Goal: Check status: Check status

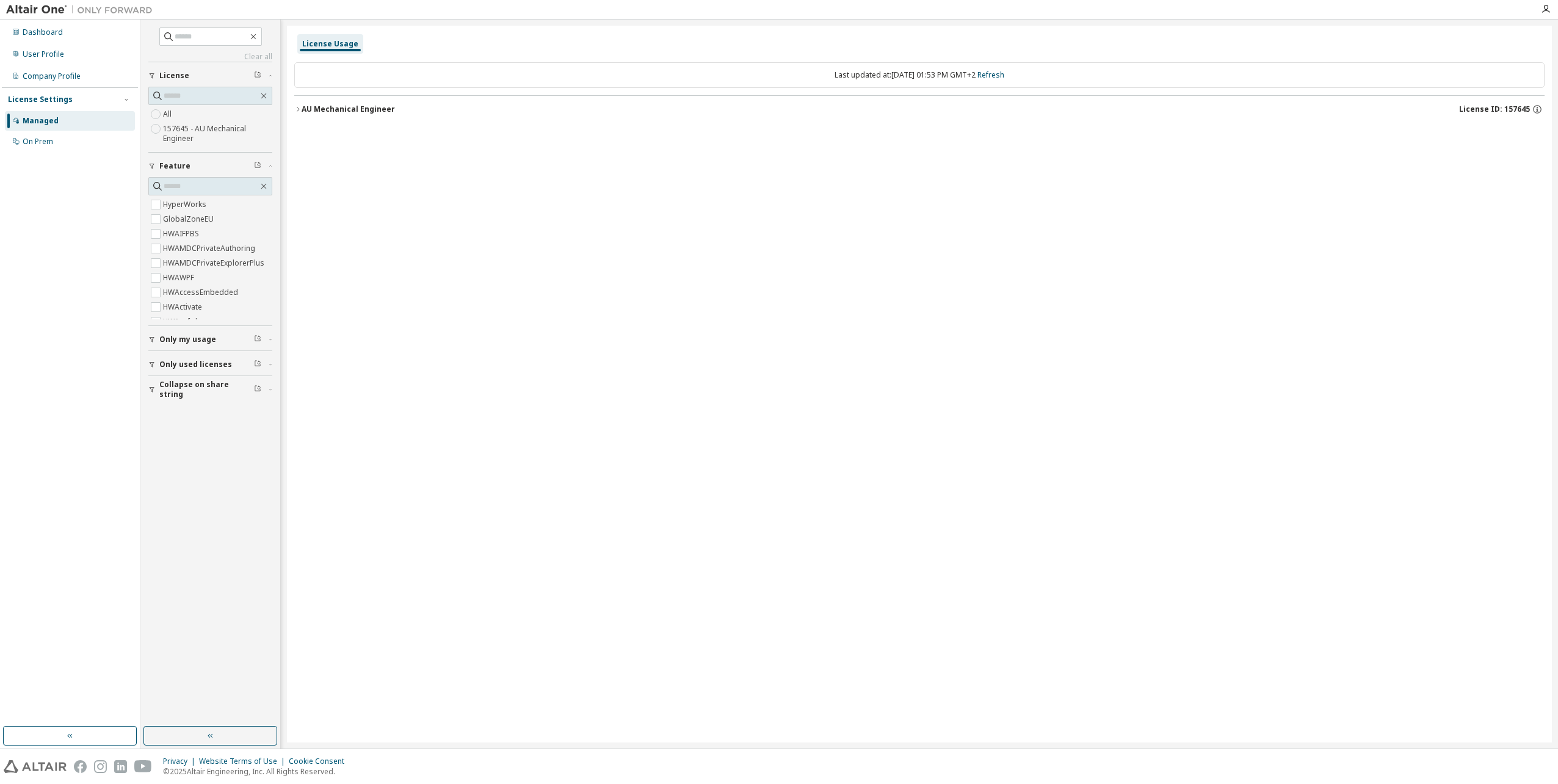
click at [296, 108] on icon "button" at bounding box center [298, 109] width 8 height 8
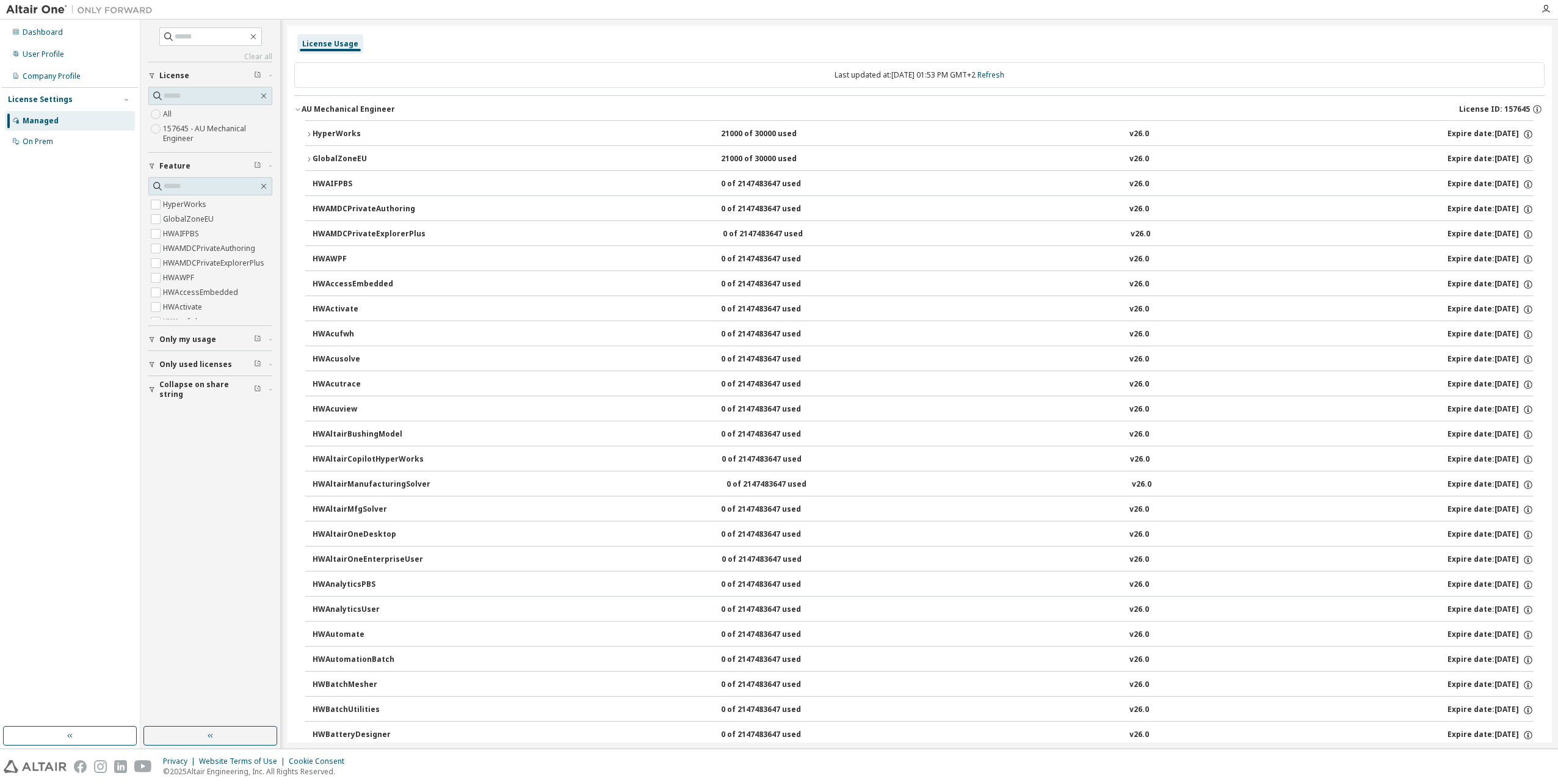
click at [302, 106] on div "AU Mechanical Engineer" at bounding box center [349, 109] width 93 height 10
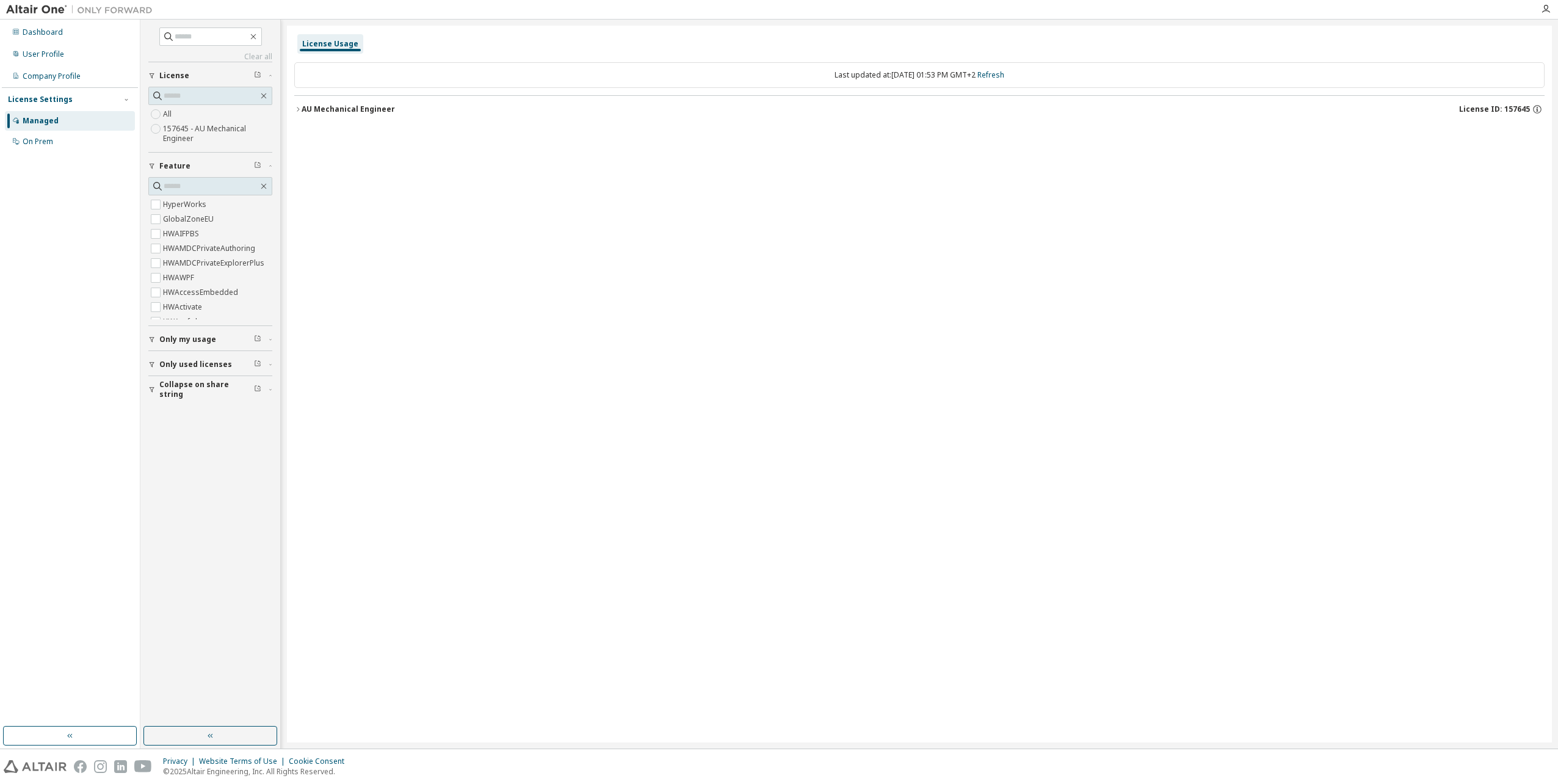
click at [981, 76] on div "Last updated at: [DATE] 01:53 PM GMT+2 Refresh" at bounding box center [919, 75] width 1250 height 26
click at [1004, 73] on link "Refresh" at bounding box center [991, 74] width 27 height 10
click at [298, 108] on icon "button" at bounding box center [298, 109] width 8 height 8
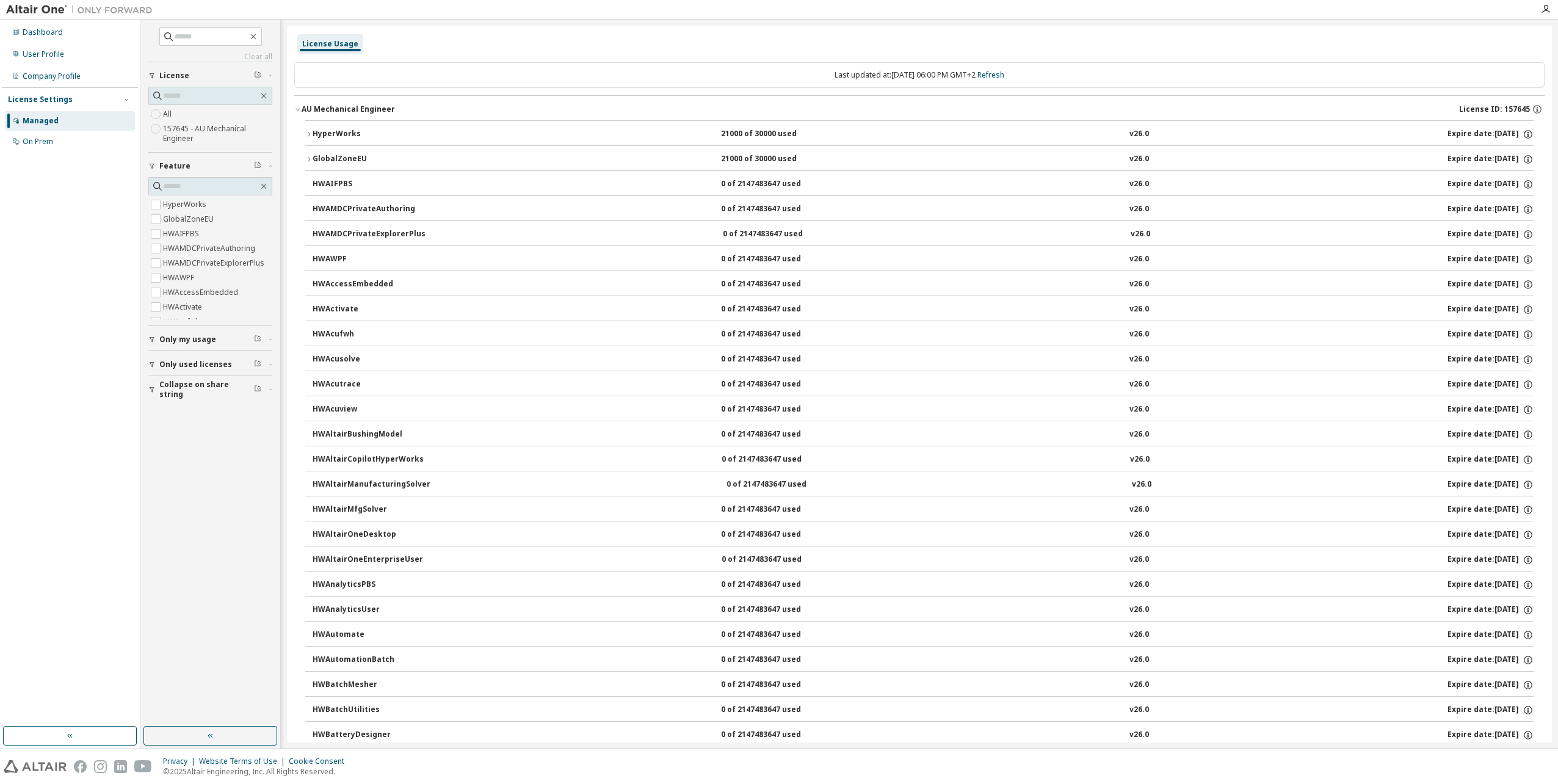
click at [298, 108] on icon "button" at bounding box center [298, 109] width 8 height 8
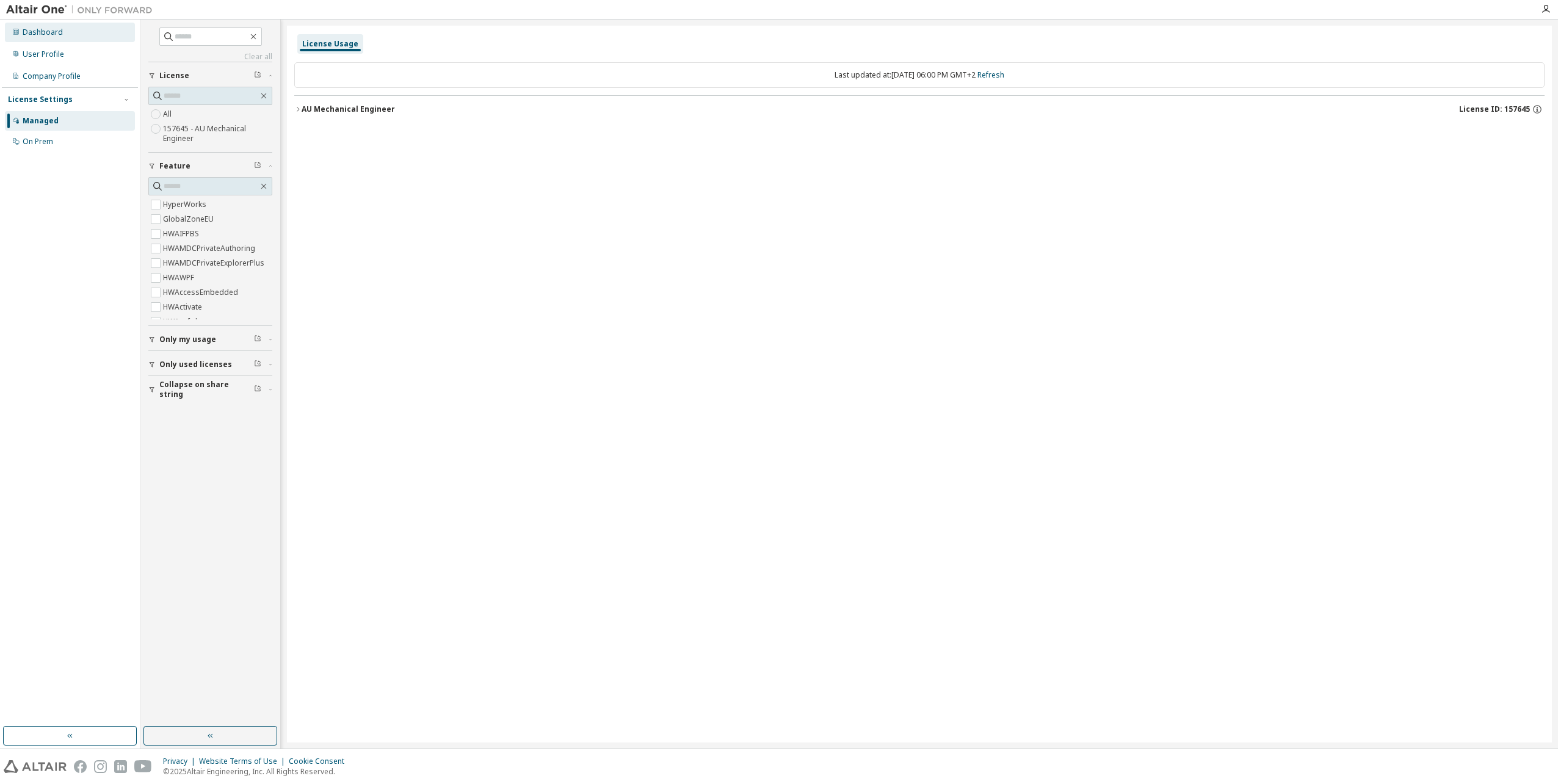
click at [56, 32] on div "Dashboard" at bounding box center [43, 33] width 40 height 10
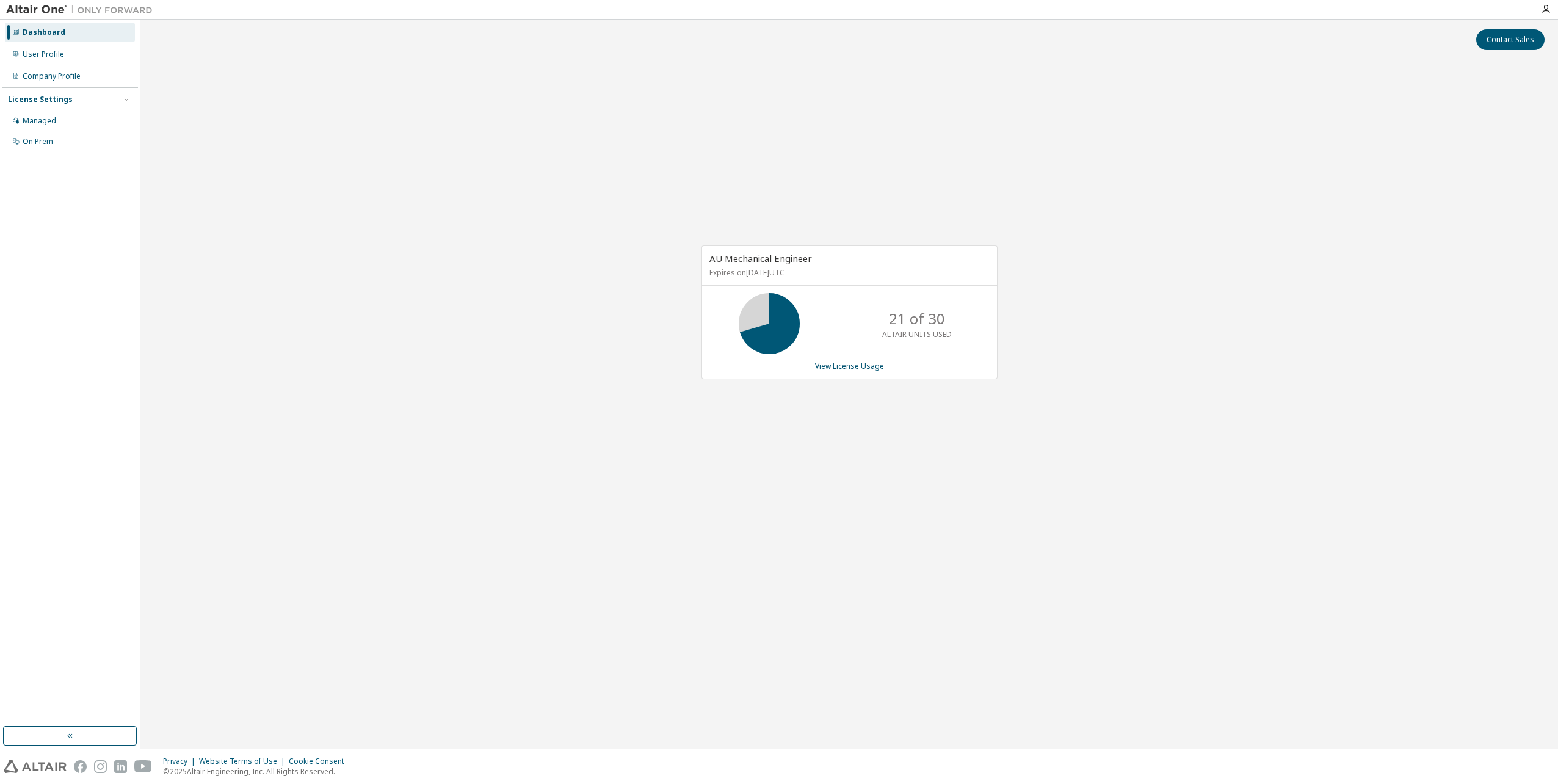
click at [593, 144] on div "AU Mechanical Engineer Expires on [DATE] UTC 21 of 30 ALTAIR UNITS USED View Li…" at bounding box center [849, 319] width 1405 height 510
click at [844, 369] on link "View License Usage" at bounding box center [849, 366] width 69 height 10
